Goal: Check status: Check status

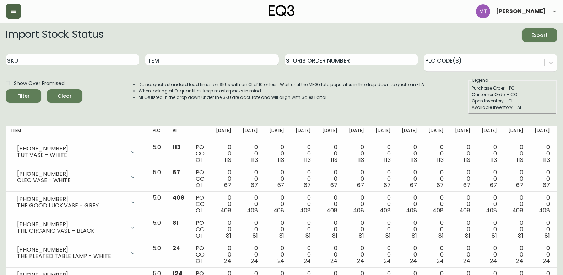
click at [16, 9] on icon "button" at bounding box center [14, 12] width 6 height 6
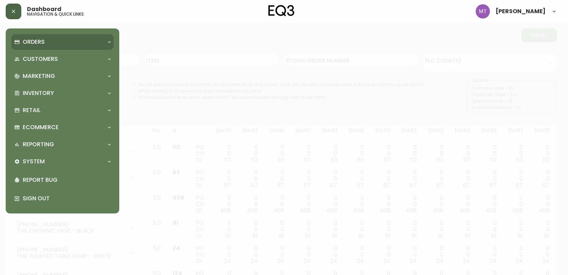
click at [33, 42] on p "Orders" at bounding box center [34, 42] width 22 height 8
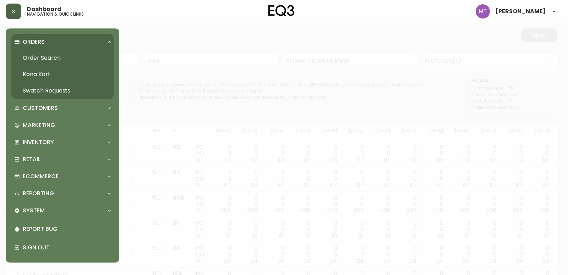
click at [49, 56] on link "Order Search" at bounding box center [62, 58] width 102 height 16
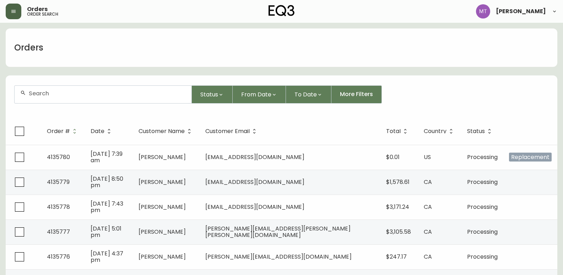
click at [58, 97] on div at bounding box center [103, 94] width 177 height 17
paste input "4135011"
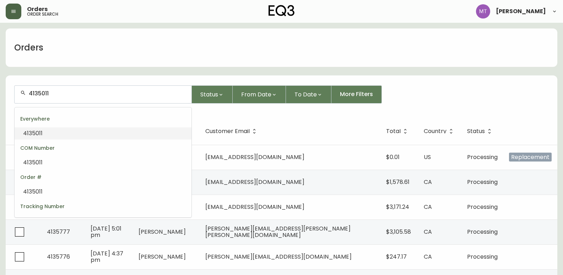
click at [65, 135] on li "4135011" at bounding box center [103, 133] width 177 height 12
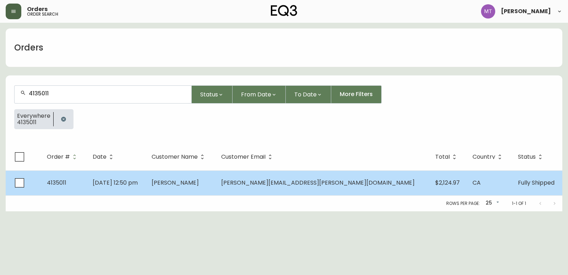
type input "4135011"
click at [116, 179] on span "[DATE] 12:50 pm" at bounding box center [115, 182] width 45 height 8
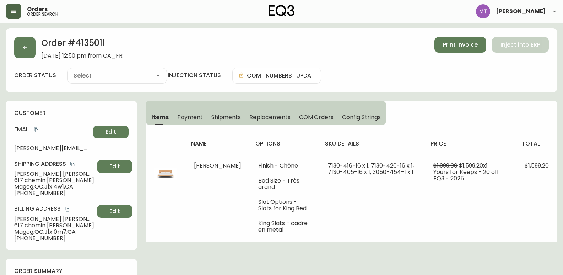
type input "Fully Shipped"
select select "FULLY_SHIPPED"
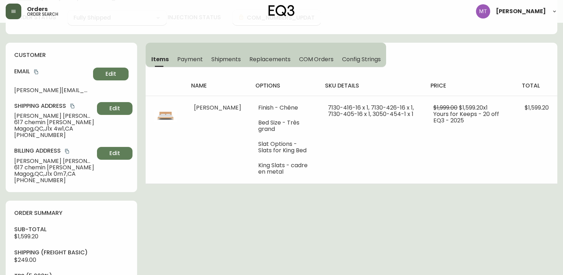
scroll to position [107, 0]
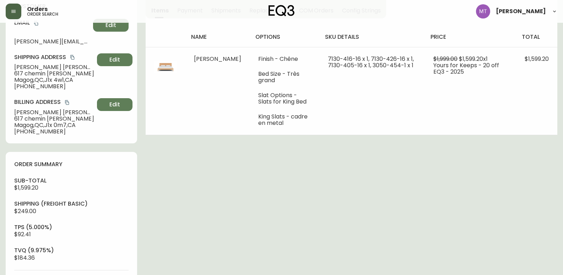
click at [149, 32] on th at bounding box center [166, 37] width 40 height 20
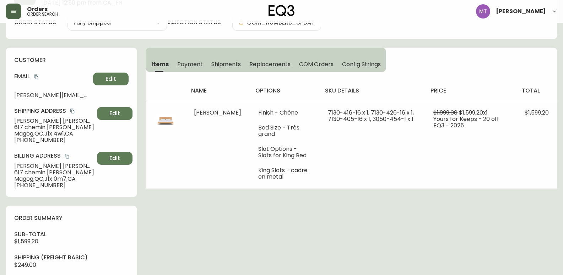
scroll to position [0, 0]
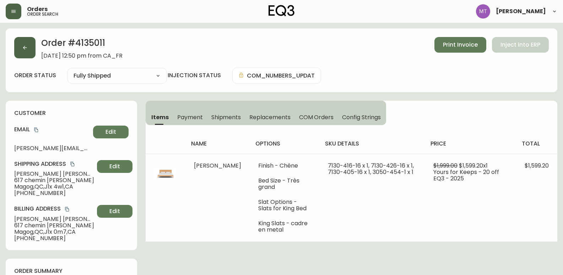
click at [21, 51] on button "button" at bounding box center [24, 47] width 21 height 21
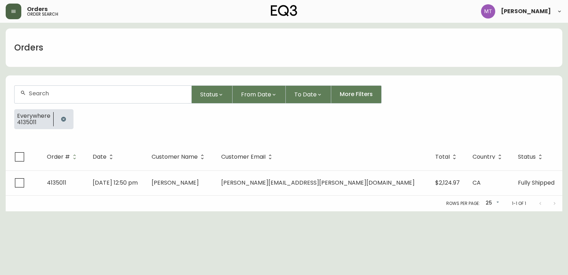
click at [62, 118] on icon "button" at bounding box center [64, 119] width 6 height 6
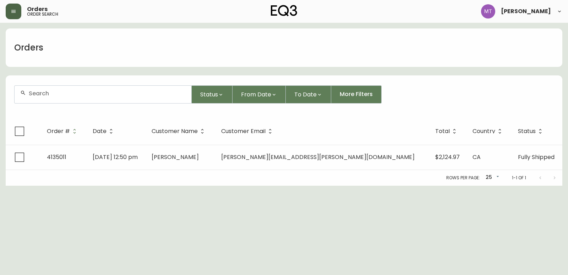
click at [58, 96] on input "text" at bounding box center [107, 93] width 157 height 7
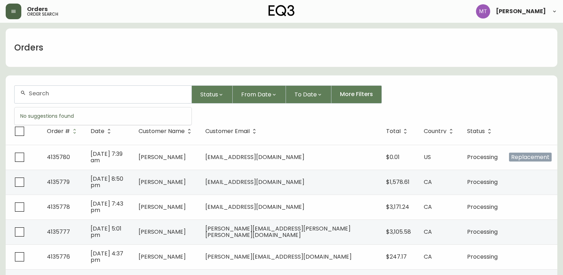
paste input "4135577"
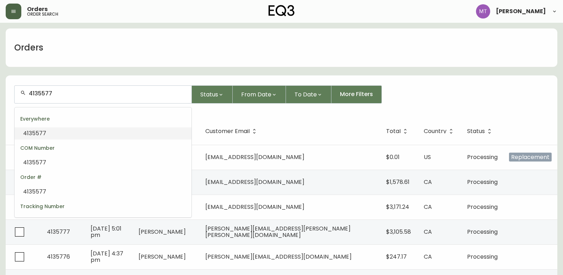
click at [60, 136] on li "4135577" at bounding box center [103, 133] width 177 height 12
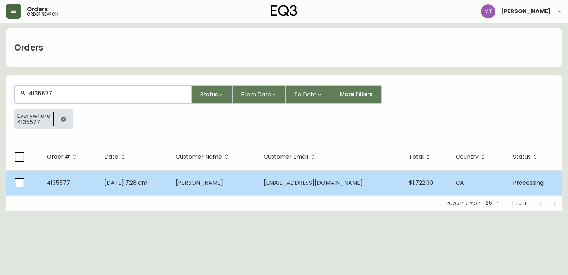
type input "4135577"
click at [188, 189] on td "[PERSON_NAME]" at bounding box center [214, 182] width 88 height 25
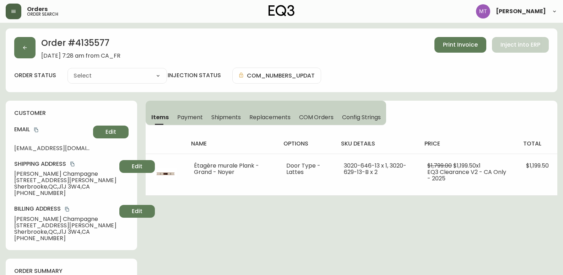
type input "Processing"
select select "PROCESSING"
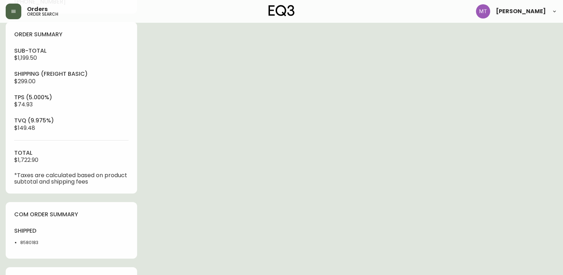
scroll to position [249, 0]
